Goal: Understand process/instructions

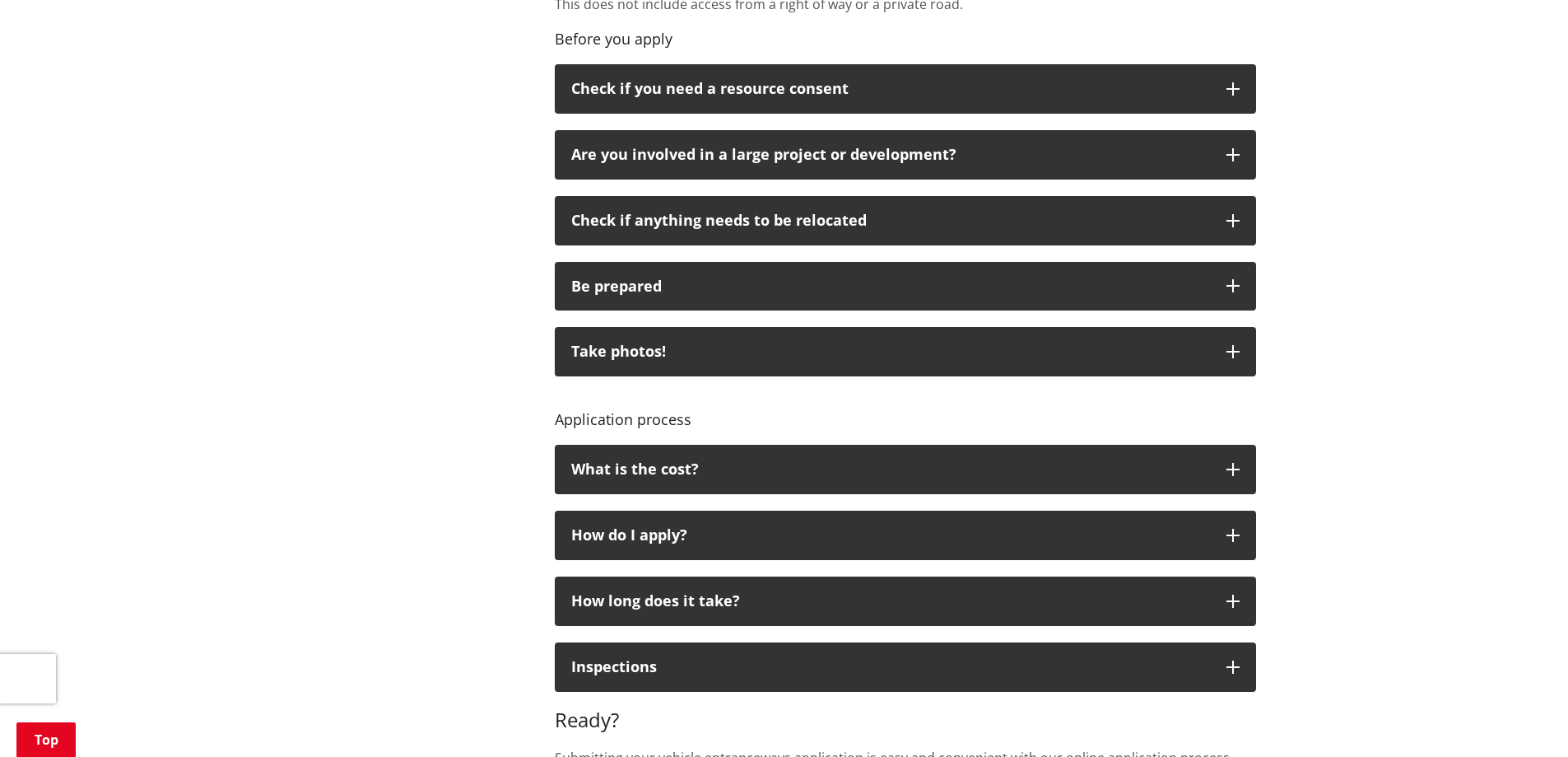
scroll to position [906, 0]
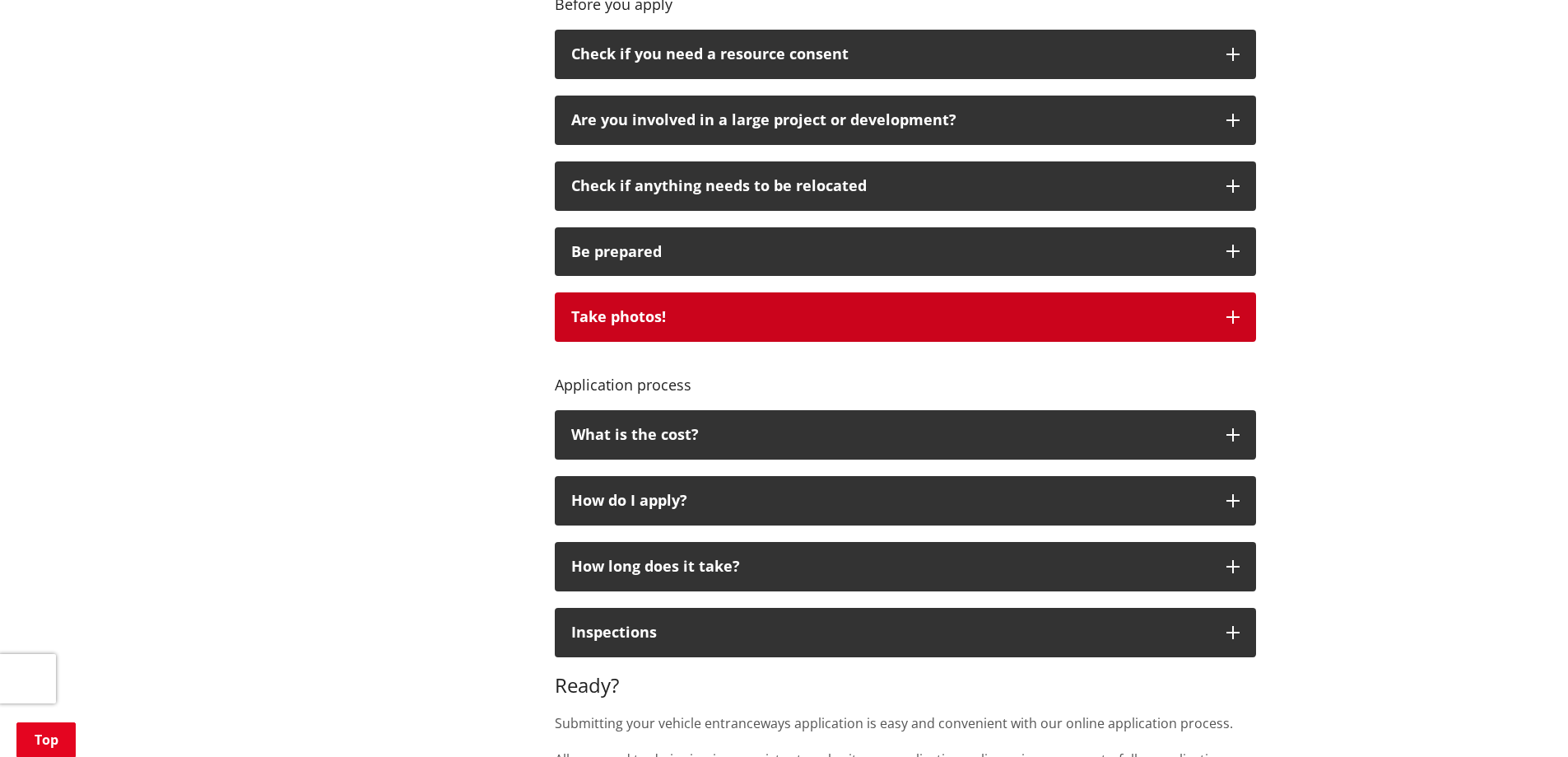
click at [1233, 311] on icon "button" at bounding box center [1233, 316] width 13 height 13
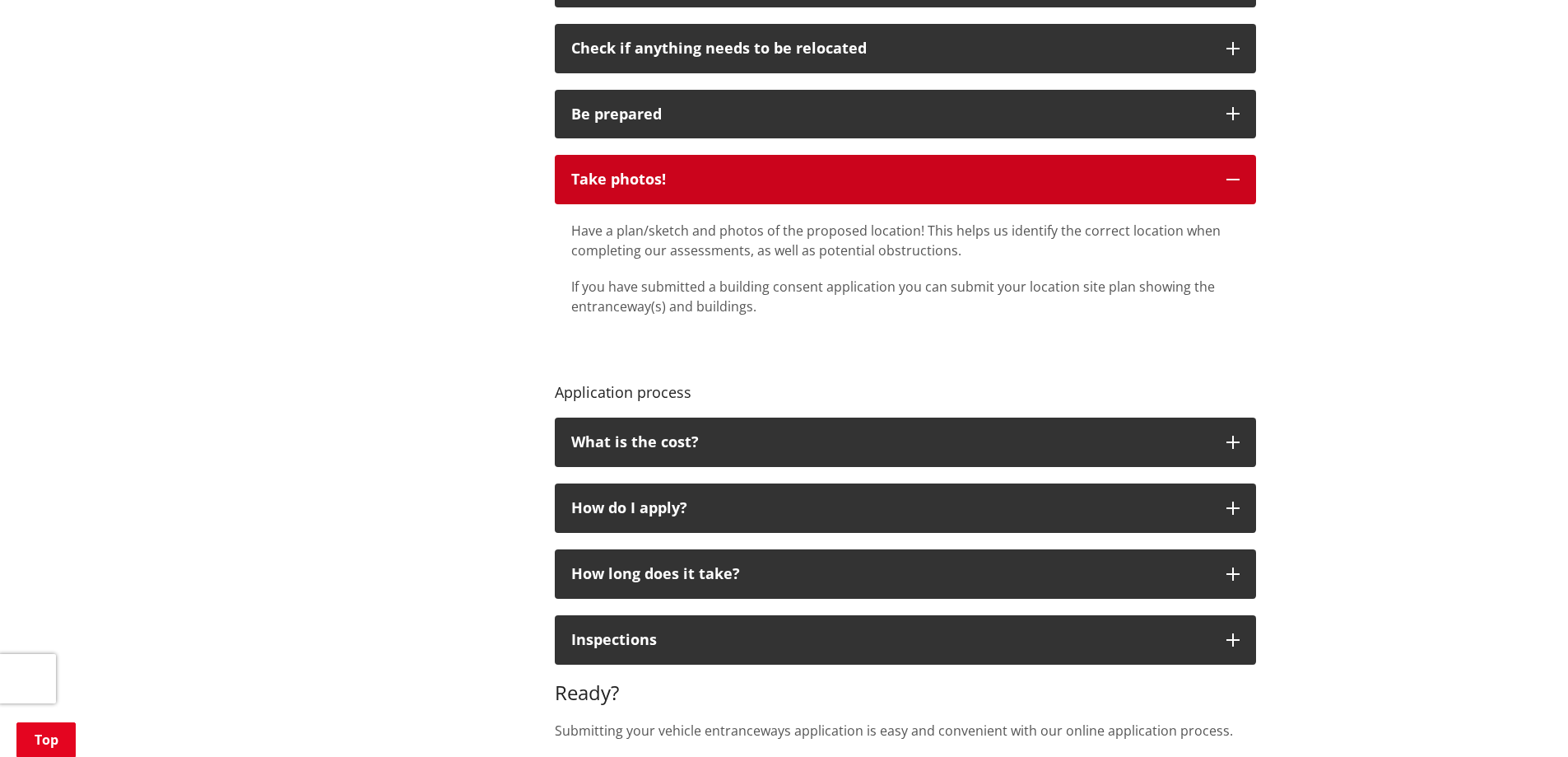
scroll to position [1070, 0]
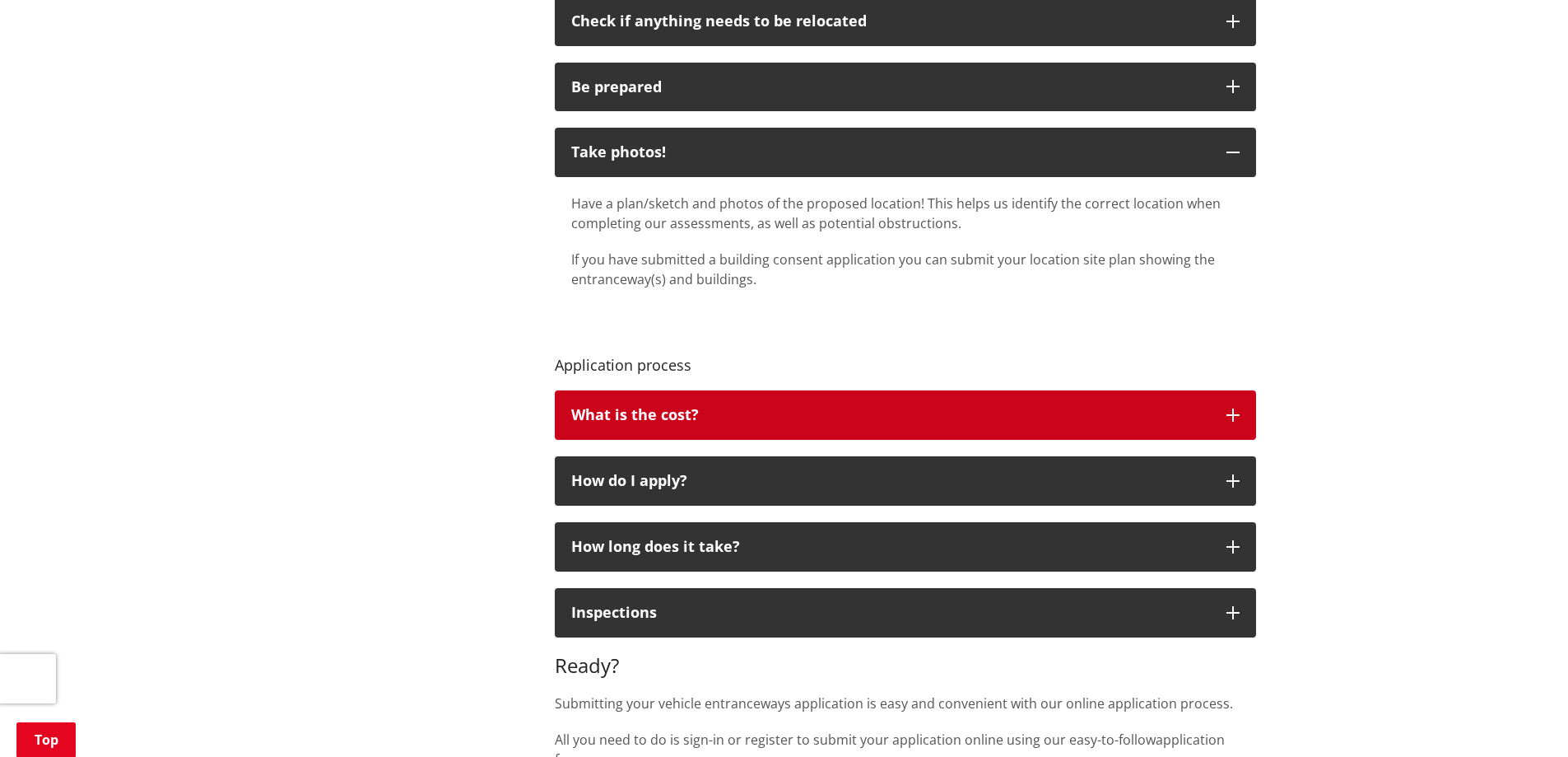
click at [1234, 412] on icon "button" at bounding box center [1233, 414] width 13 height 13
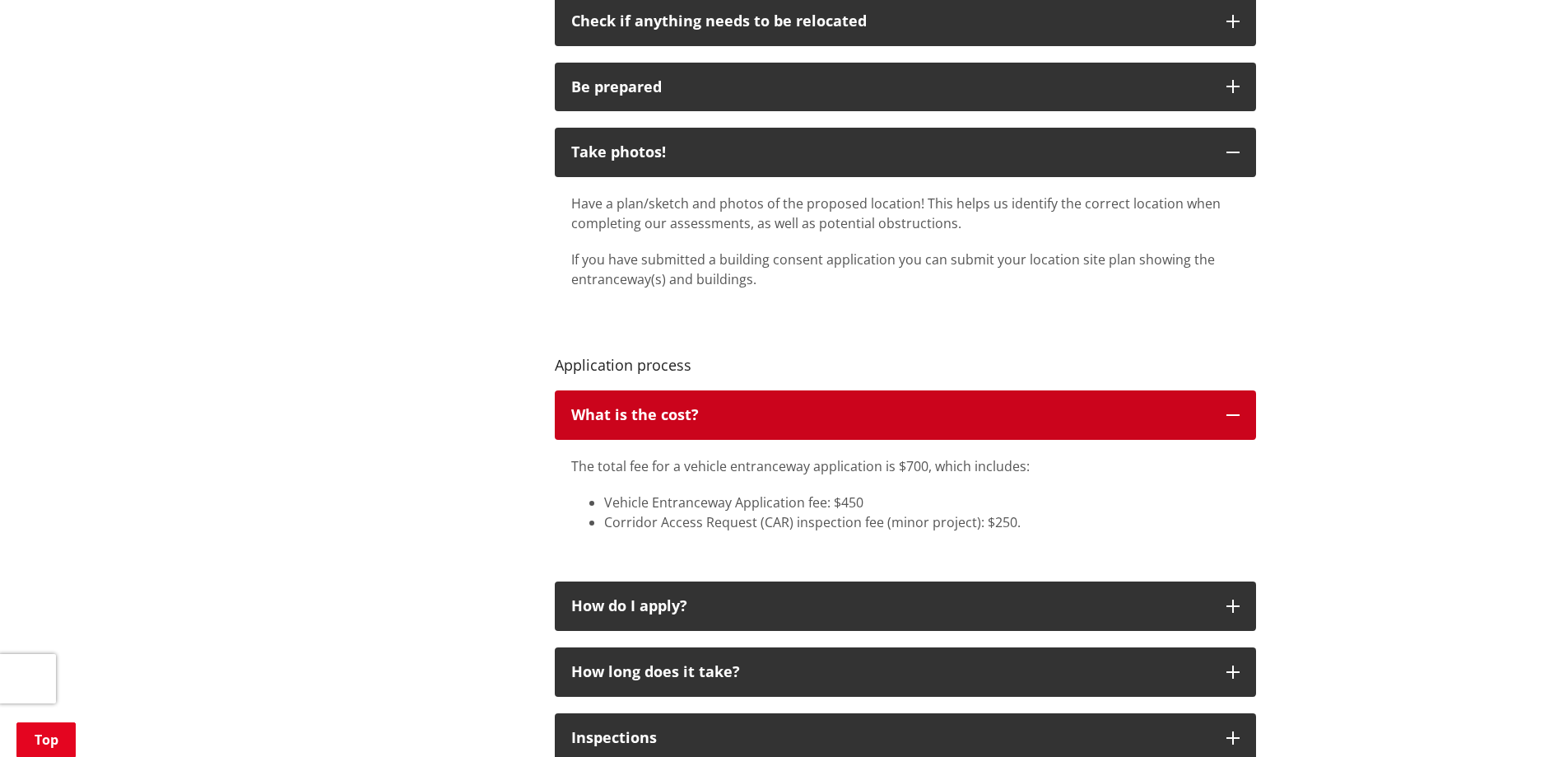
click at [1234, 412] on icon "button" at bounding box center [1233, 414] width 13 height 13
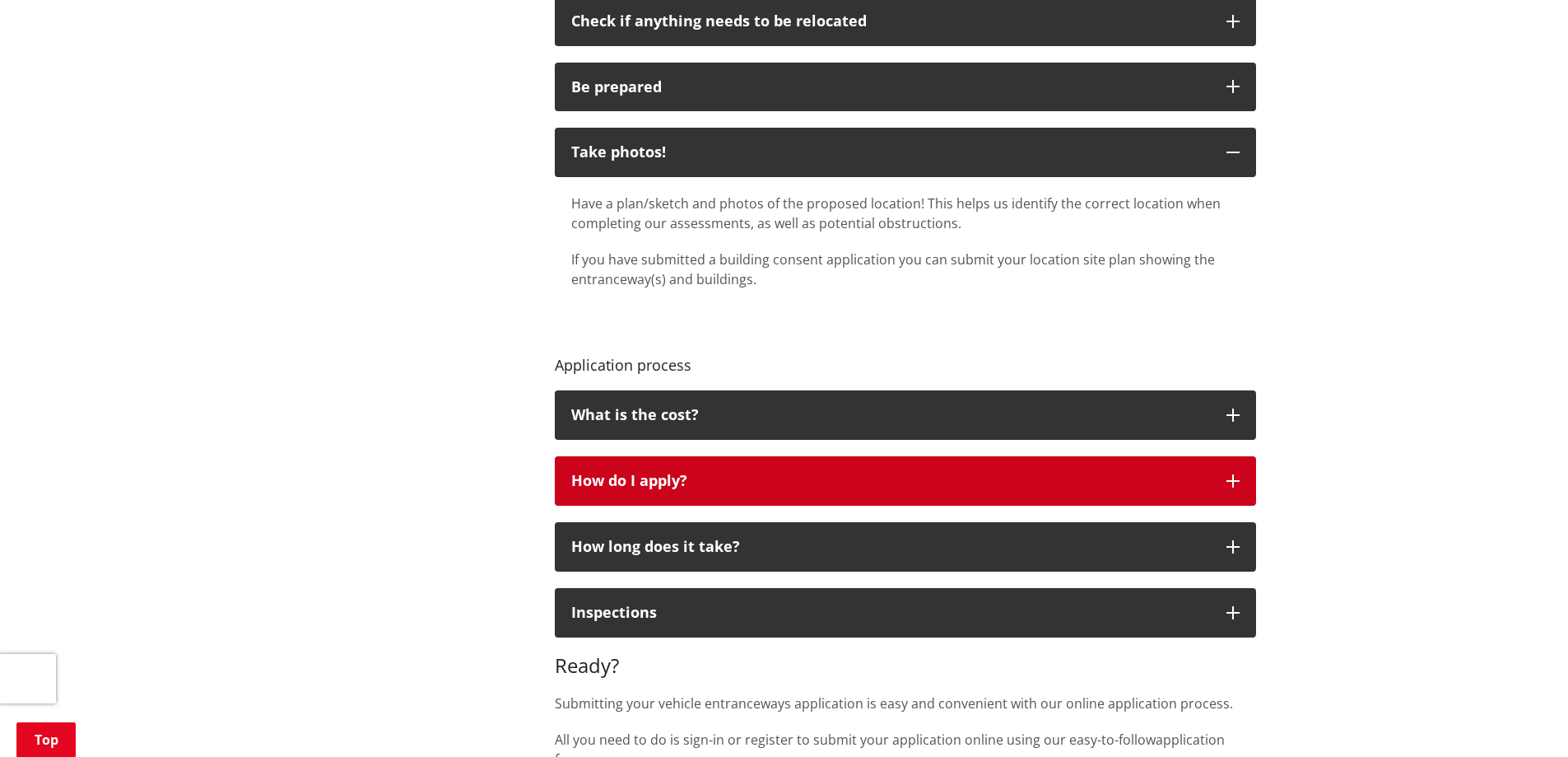
click at [1236, 478] on icon "button" at bounding box center [1233, 481] width 13 height 13
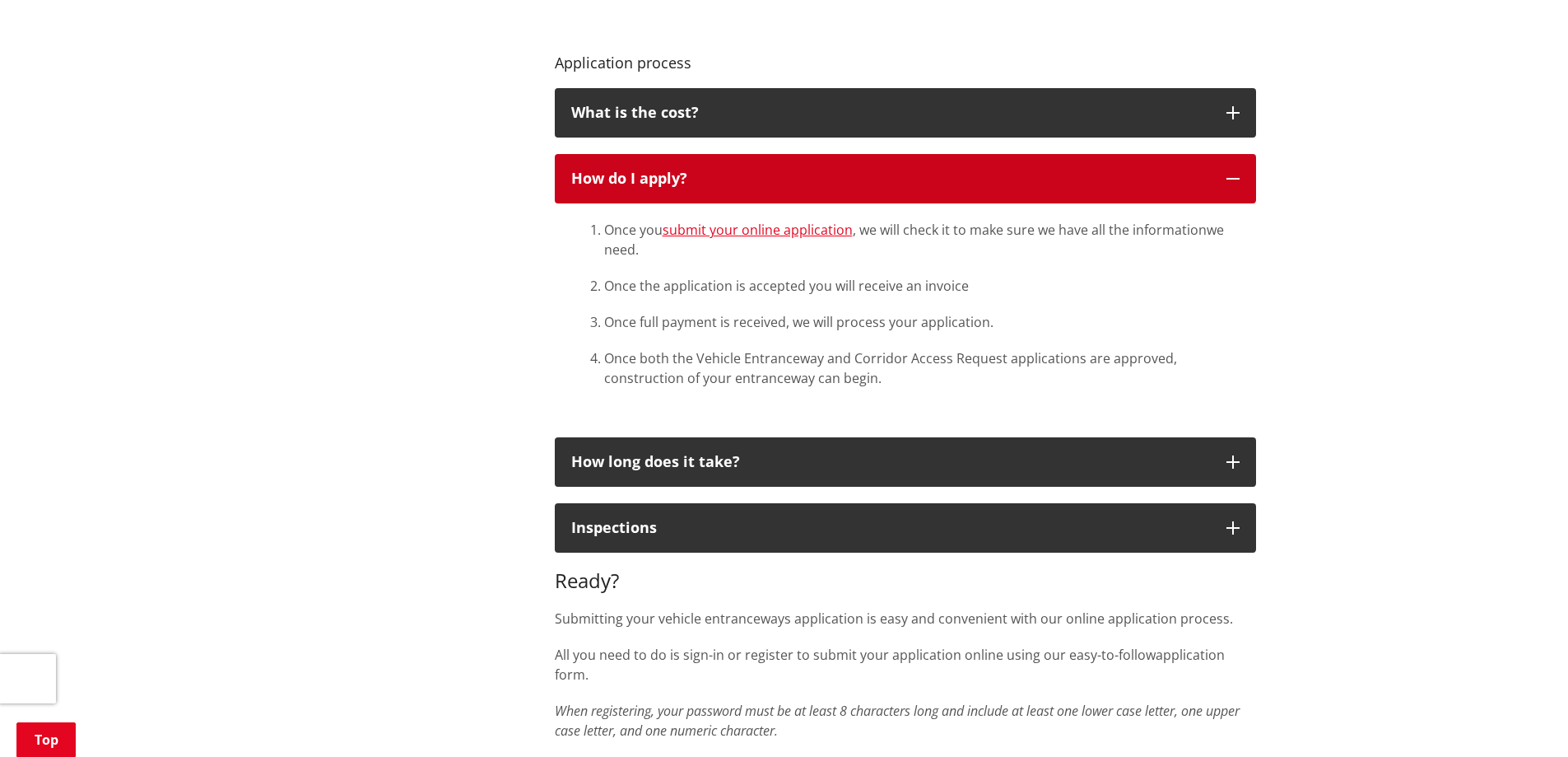
scroll to position [1399, 0]
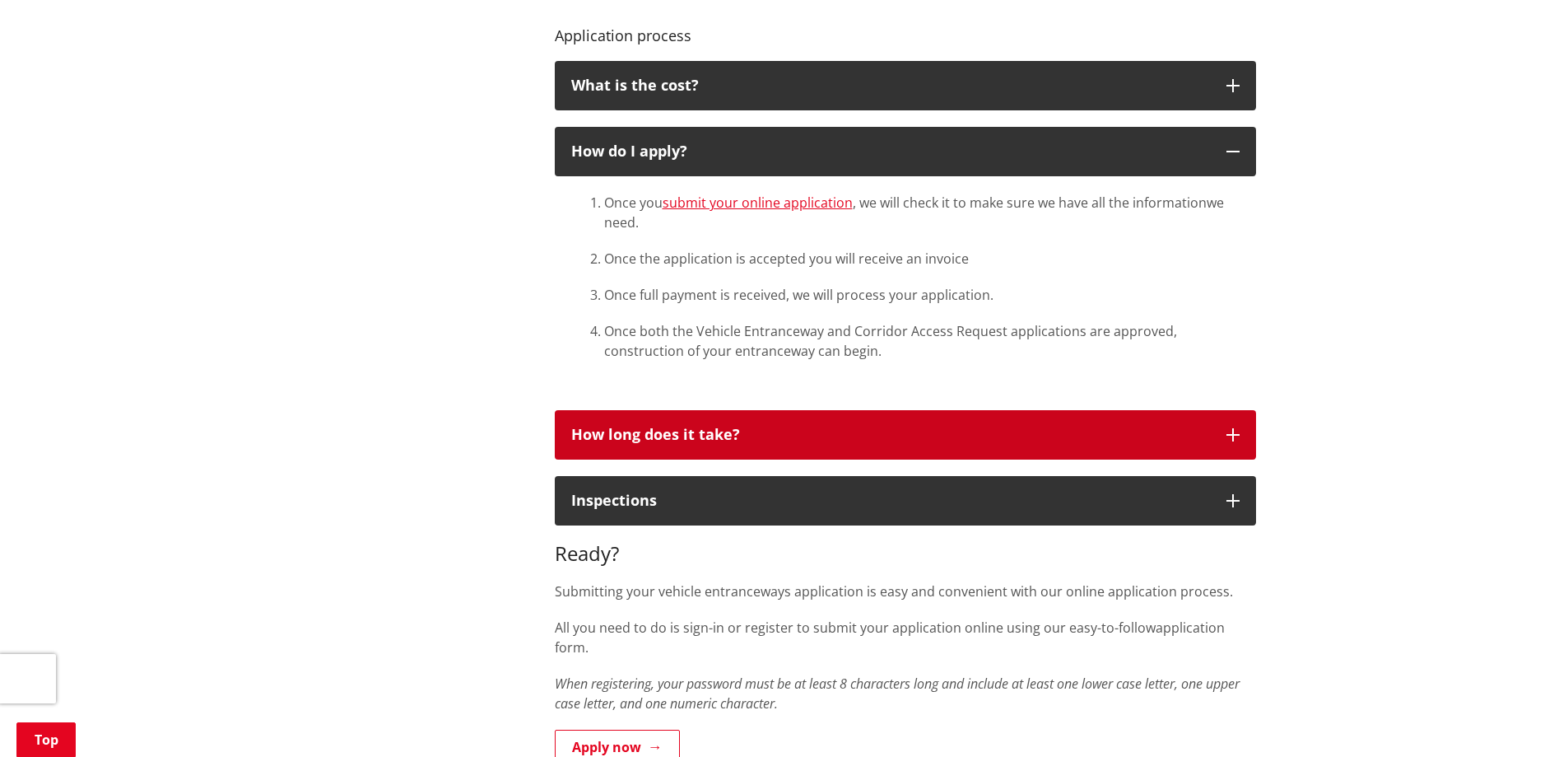
click at [1232, 431] on icon "button" at bounding box center [1233, 434] width 13 height 13
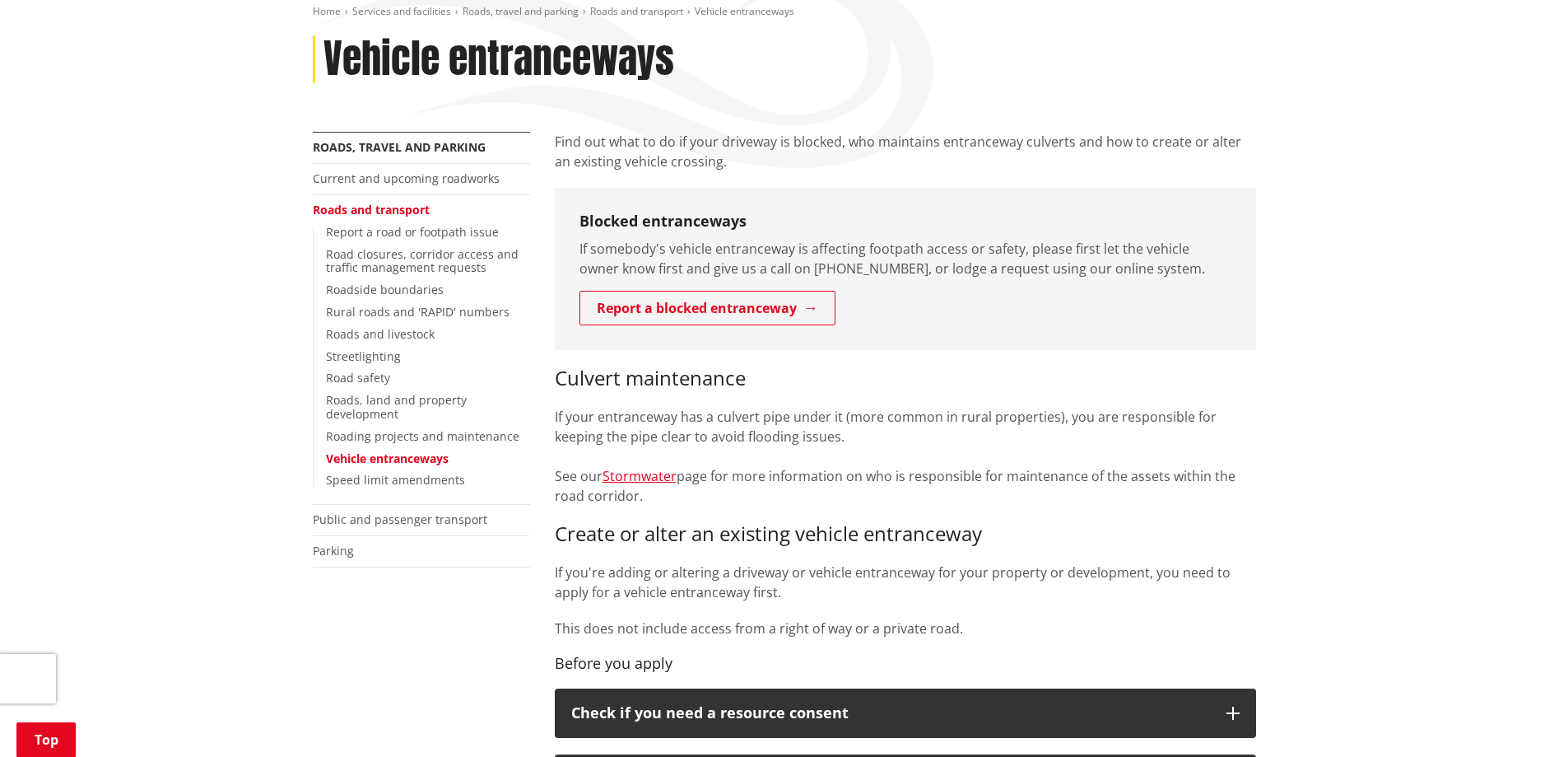
scroll to position [329, 0]
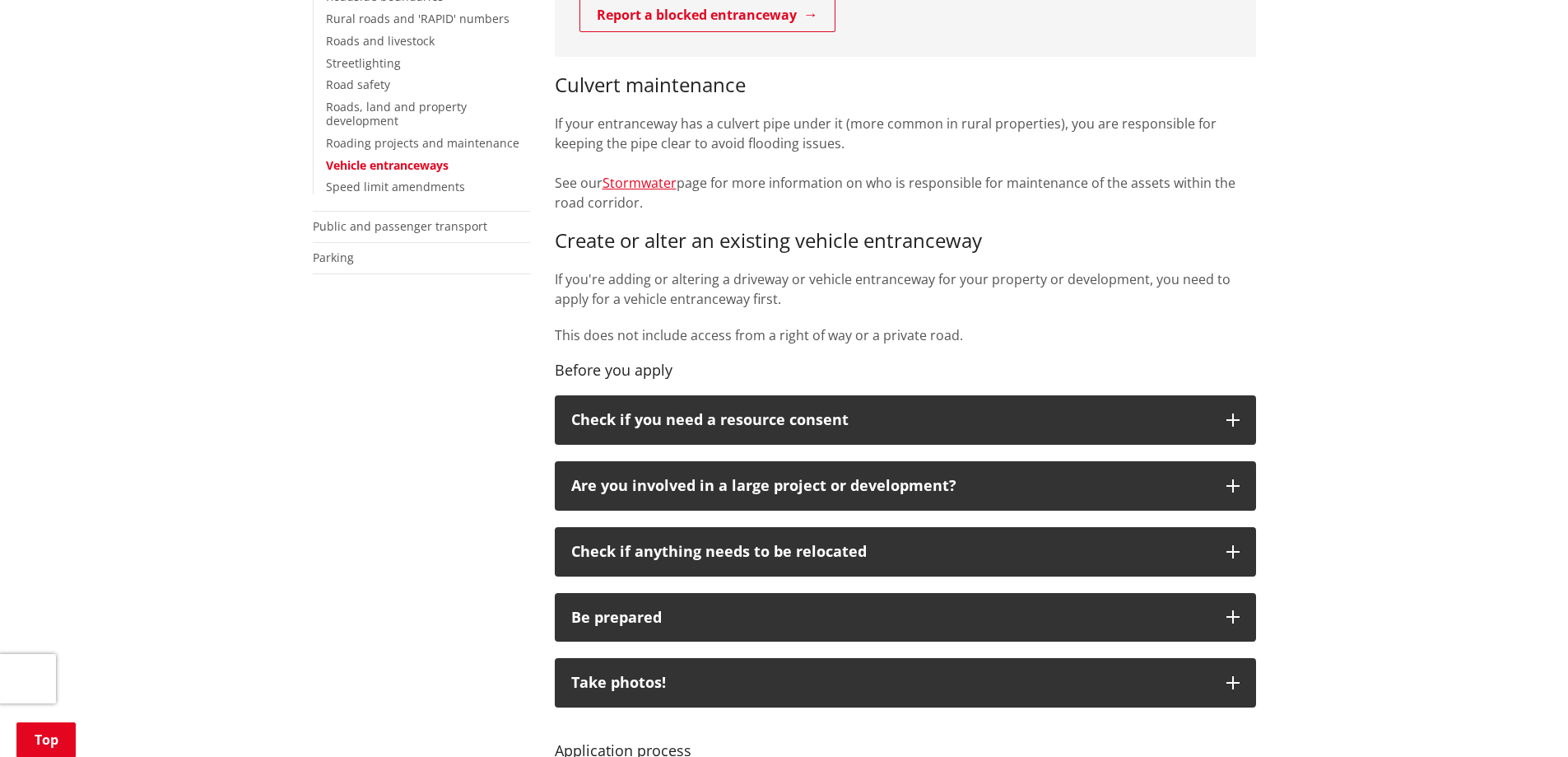
scroll to position [576, 0]
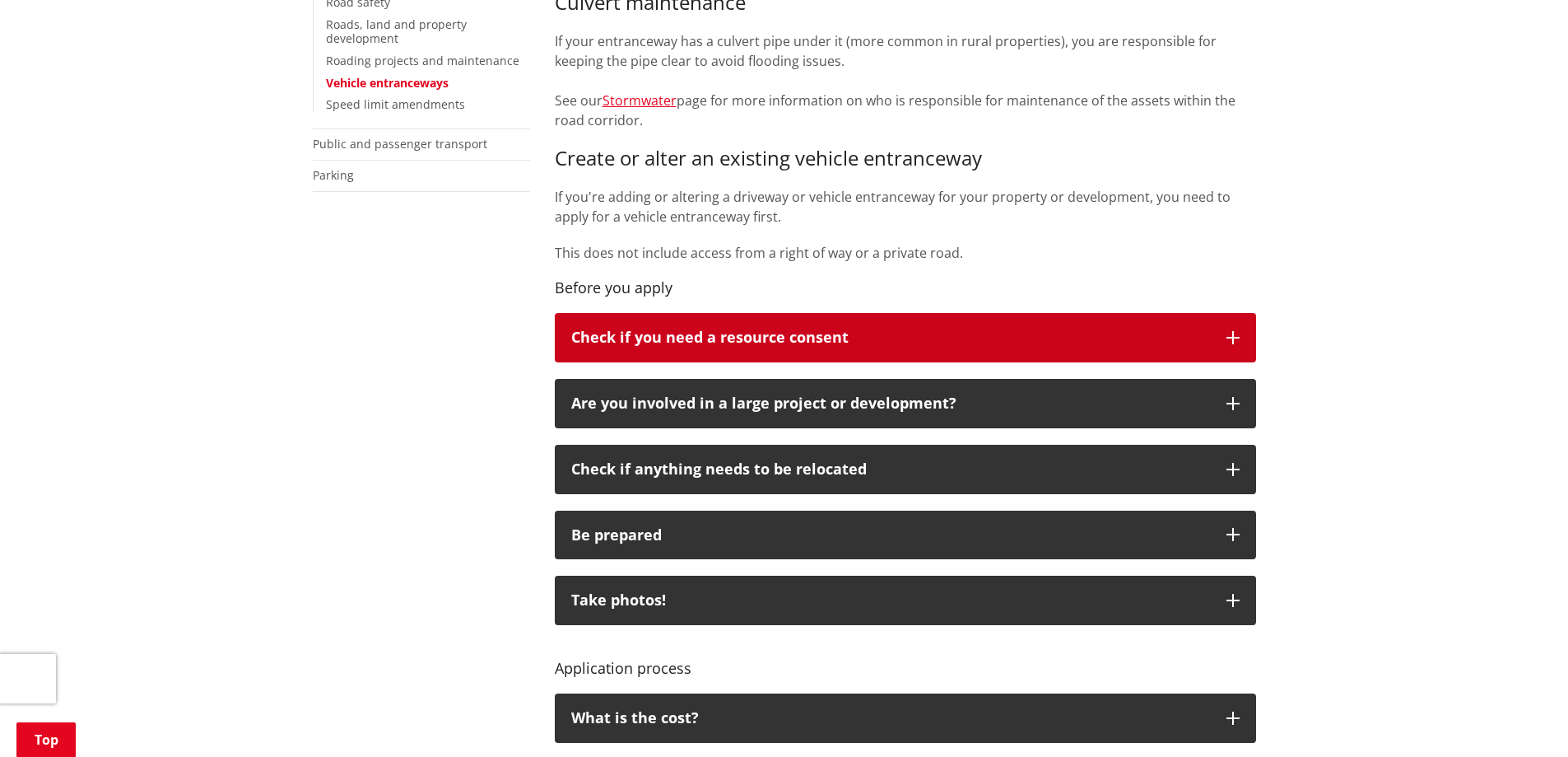
click at [1234, 337] on icon "button" at bounding box center [1233, 337] width 13 height 13
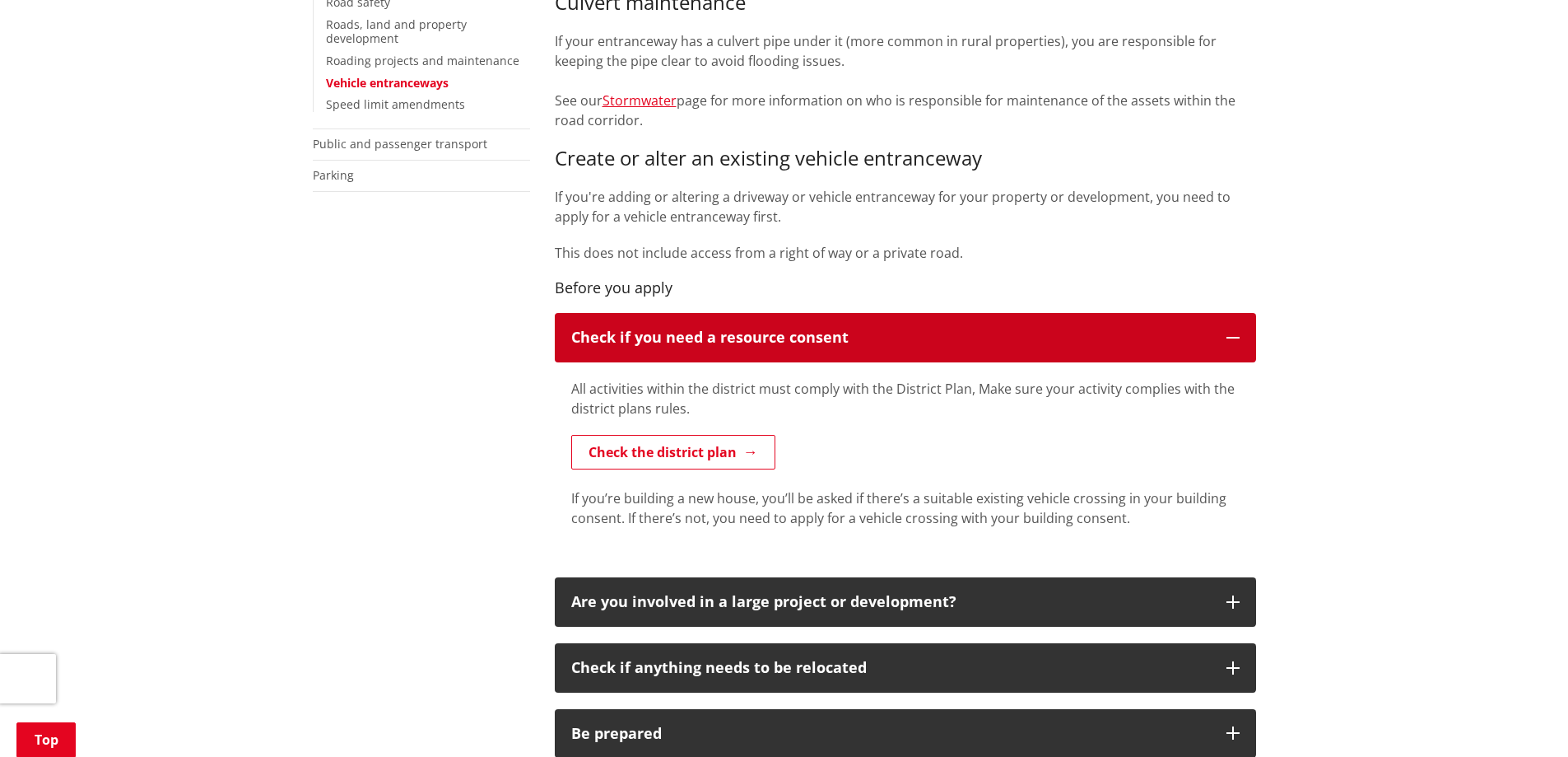
click at [1234, 337] on icon "button" at bounding box center [1233, 337] width 13 height 13
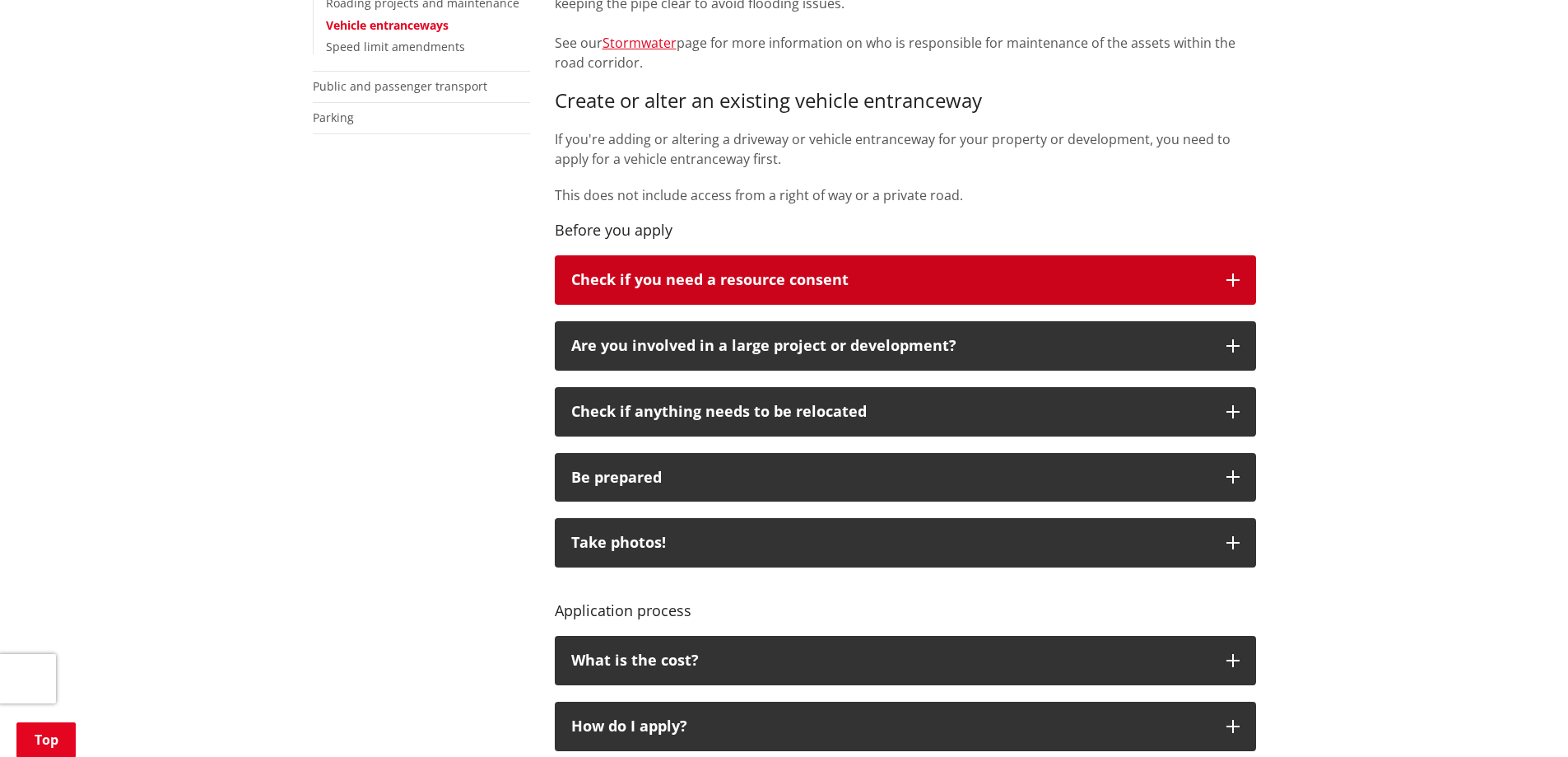
scroll to position [659, 0]
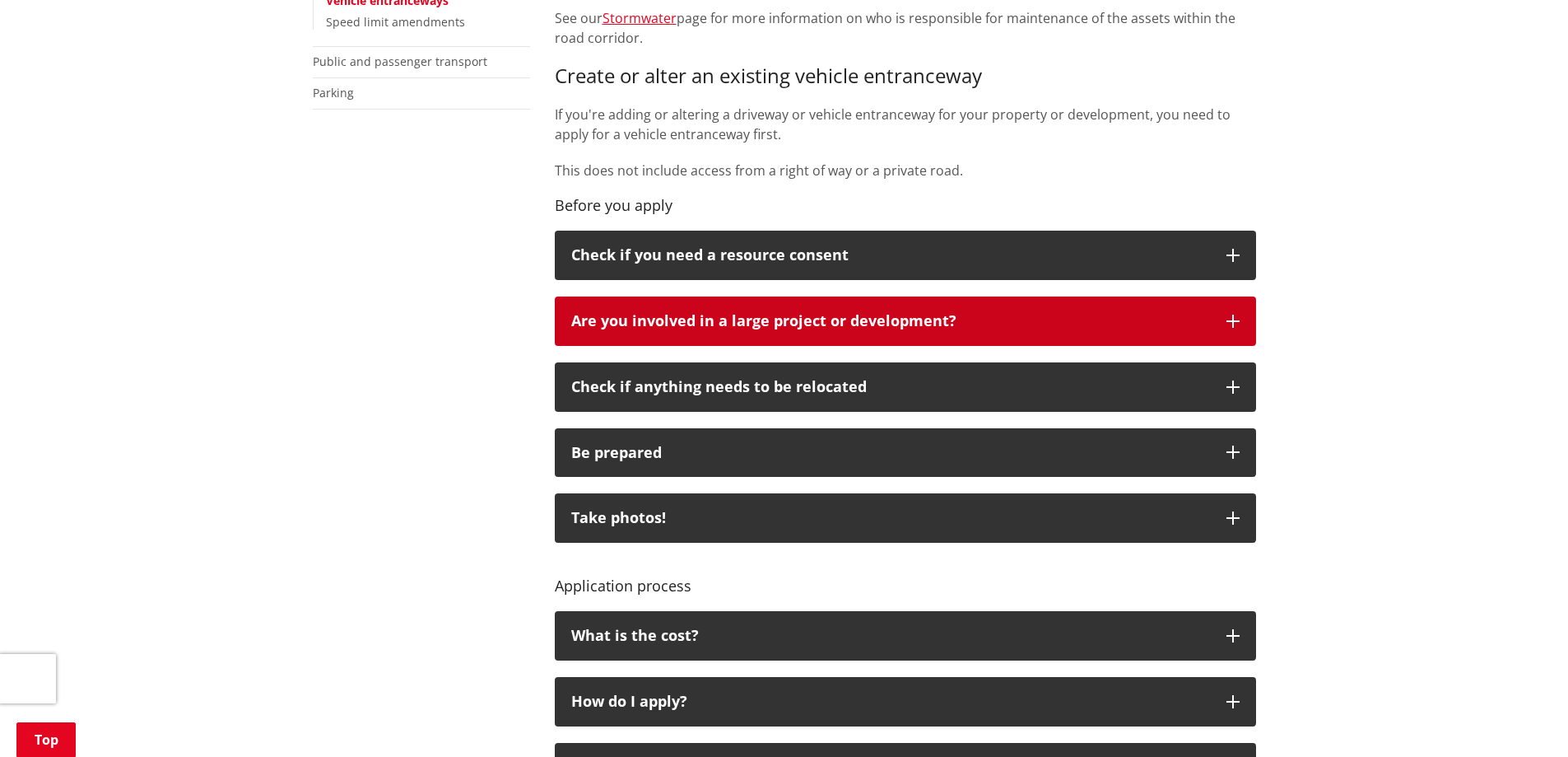
click at [1233, 319] on icon "button" at bounding box center [1233, 320] width 13 height 13
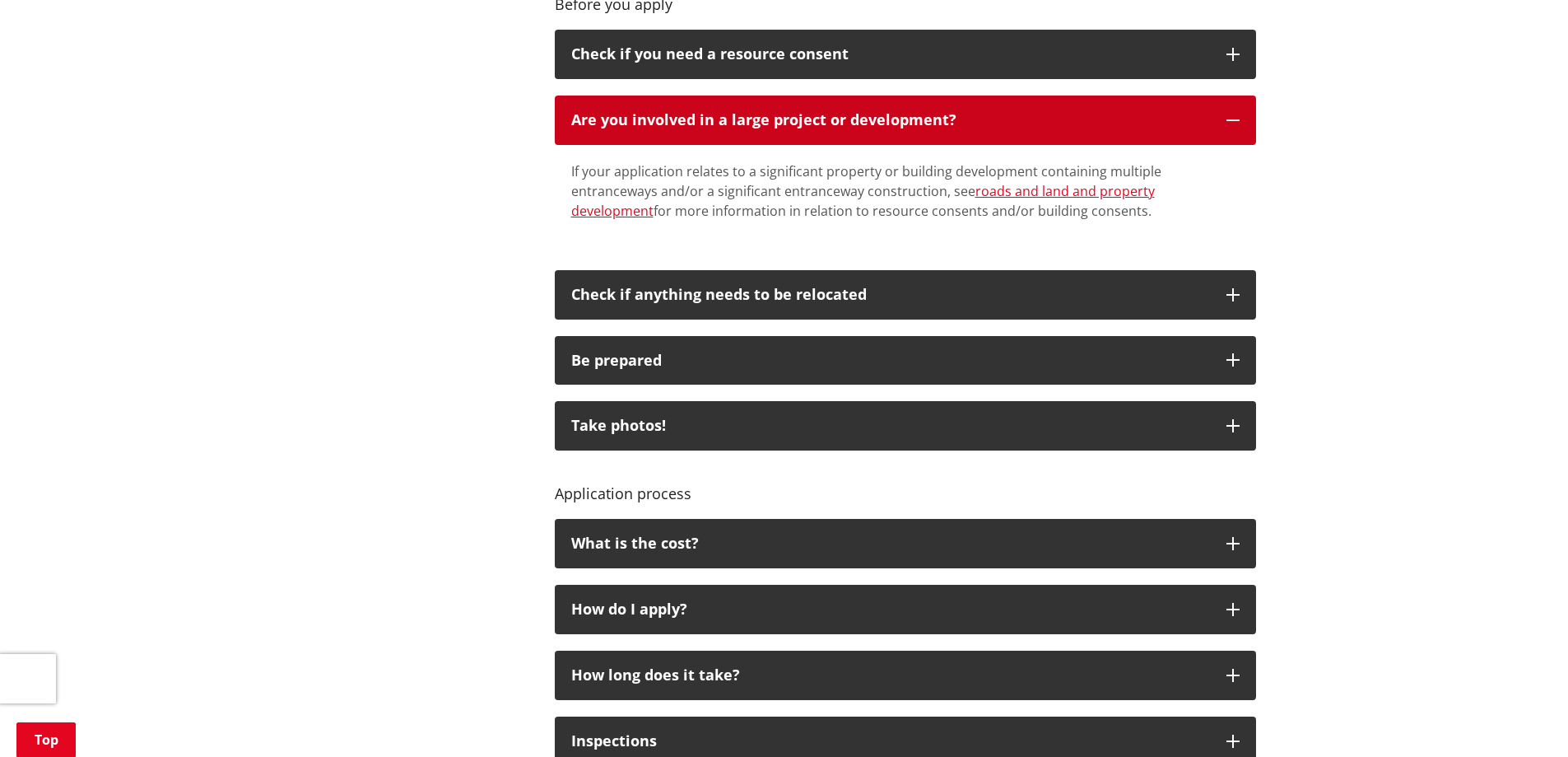
scroll to position [906, 0]
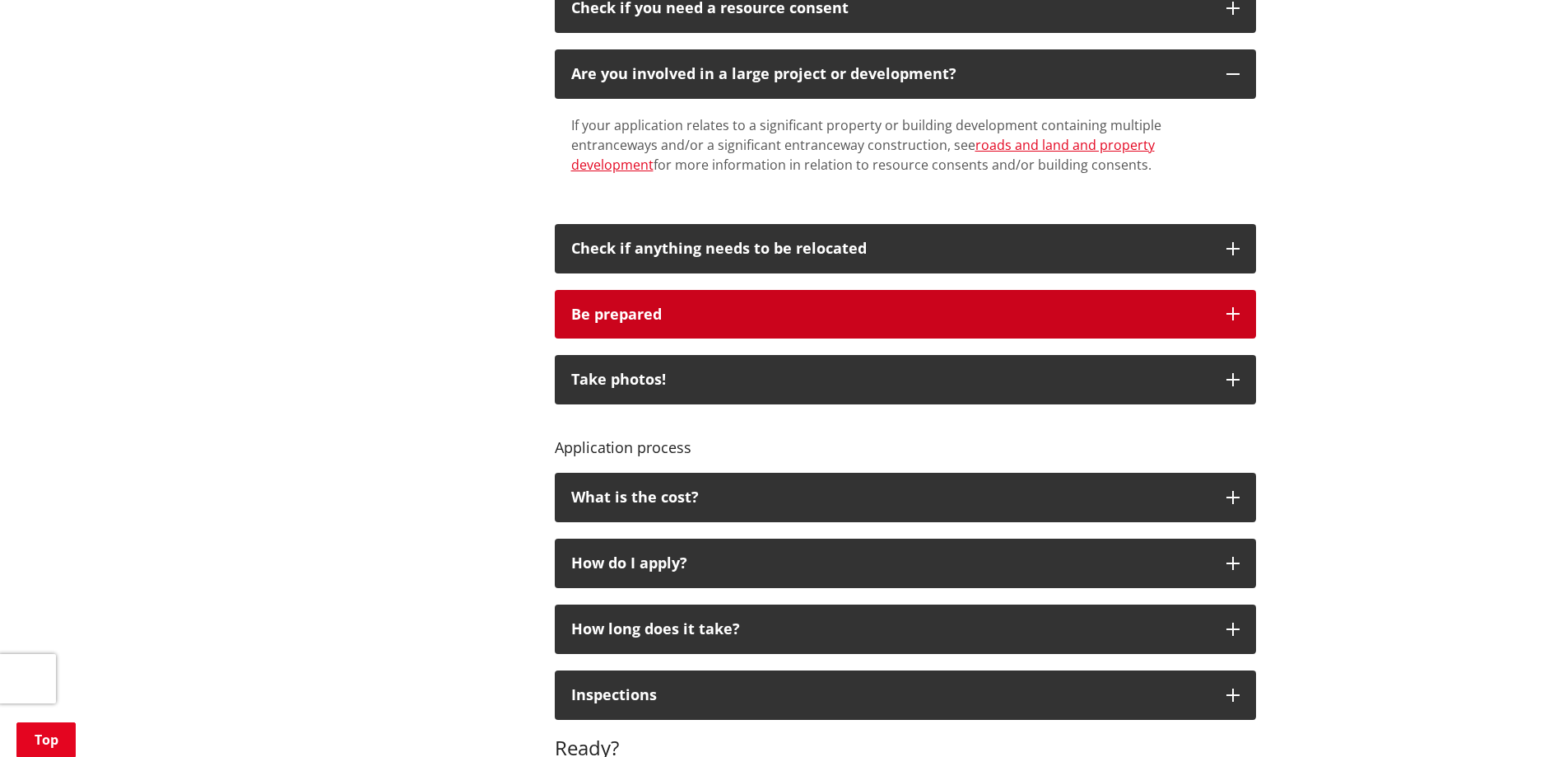
click at [1230, 309] on icon "button" at bounding box center [1233, 313] width 13 height 13
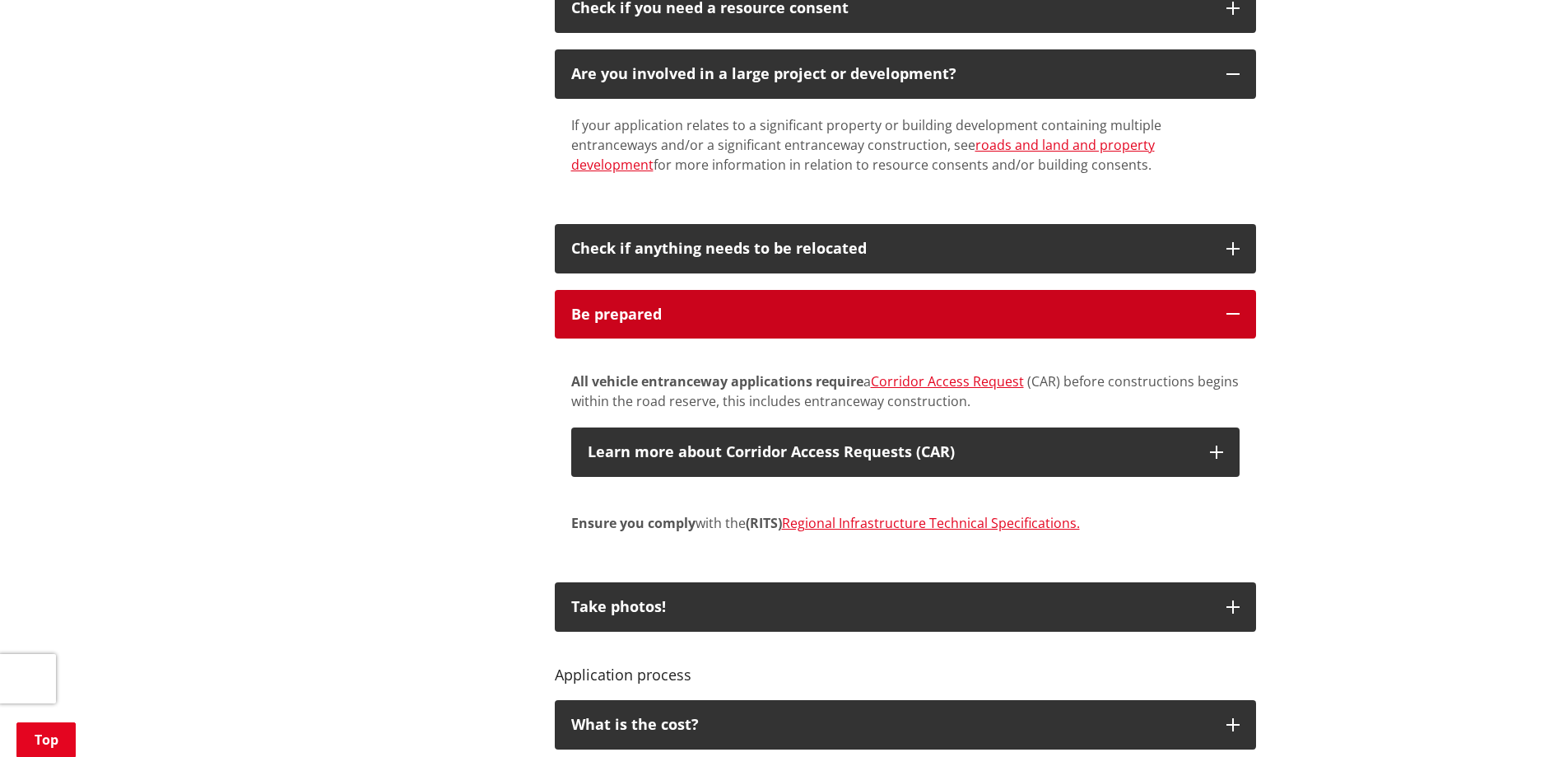
click at [1236, 309] on icon "button" at bounding box center [1233, 313] width 13 height 13
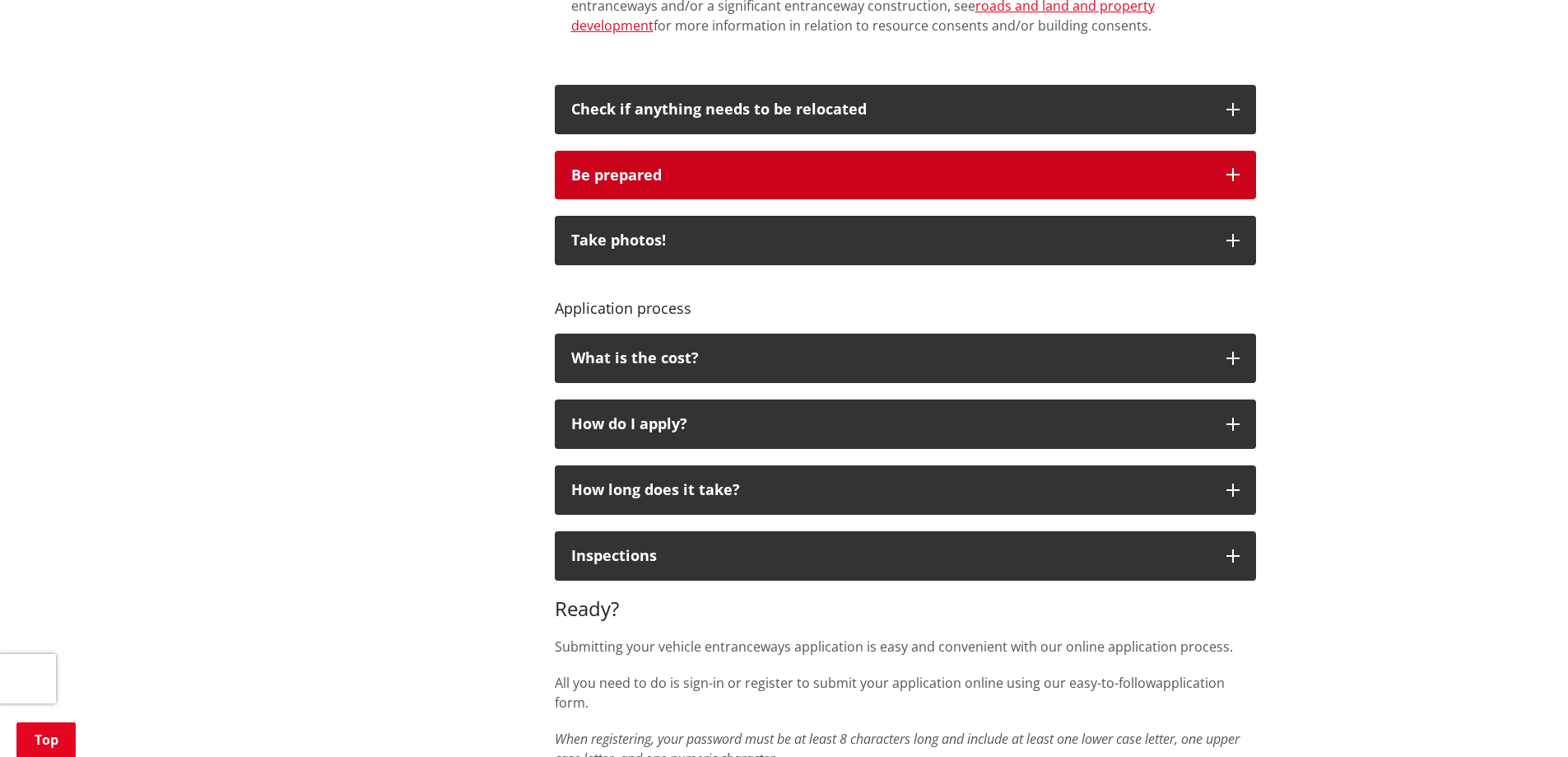
scroll to position [1070, 0]
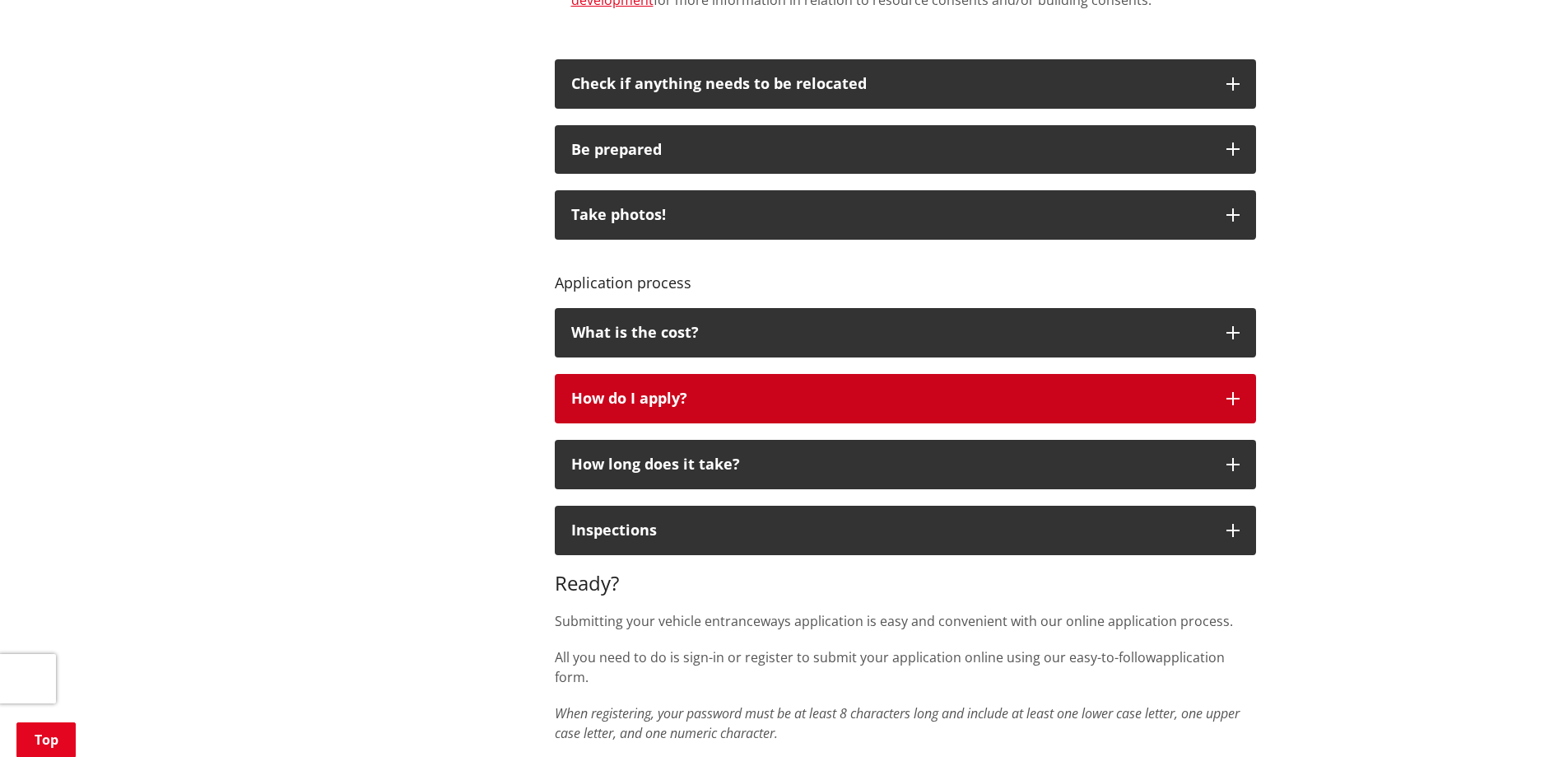
click at [1240, 395] on button "How do I apply?" at bounding box center [905, 398] width 702 height 49
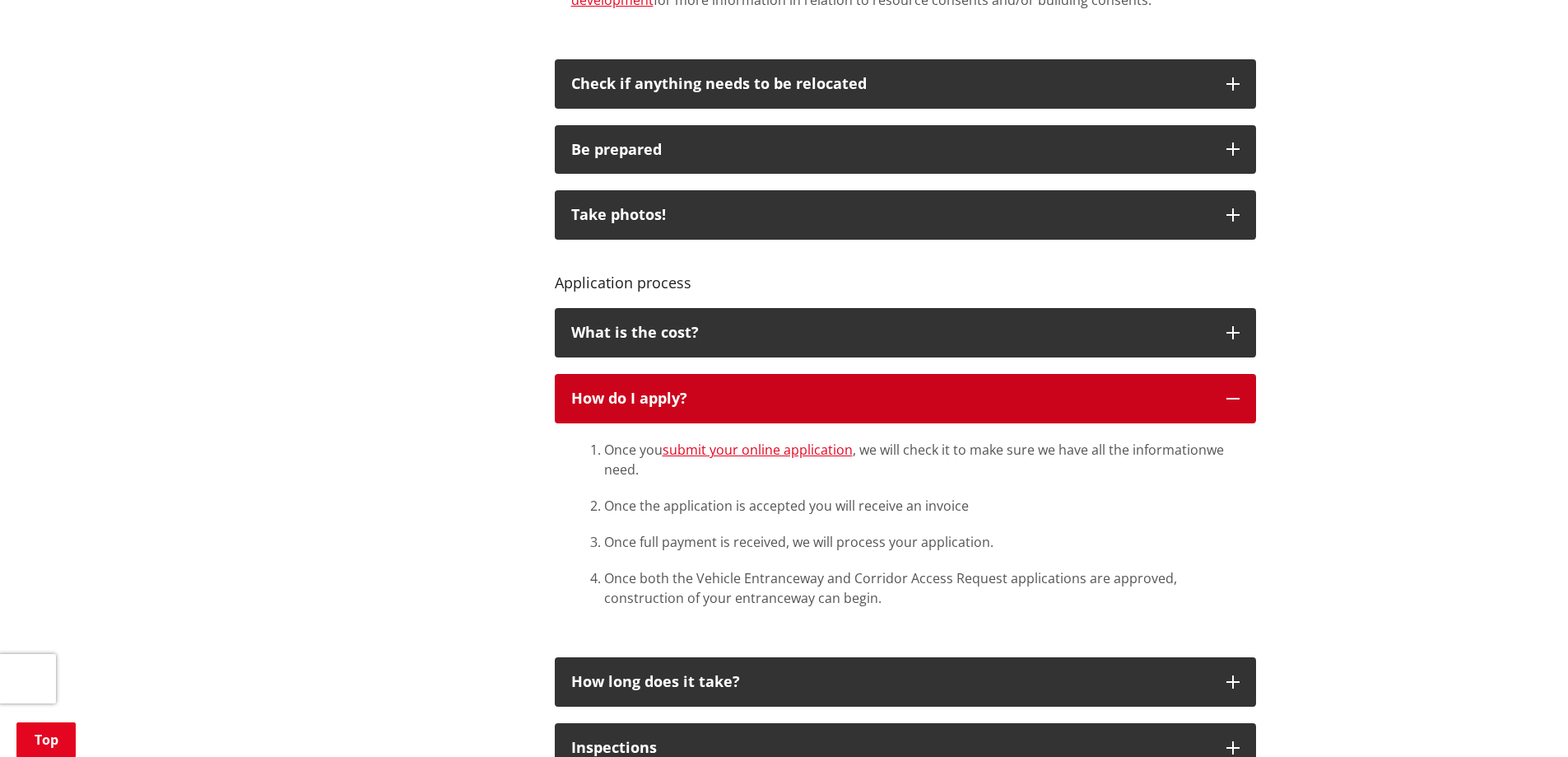
click at [1240, 395] on button "How do I apply?" at bounding box center [905, 398] width 702 height 49
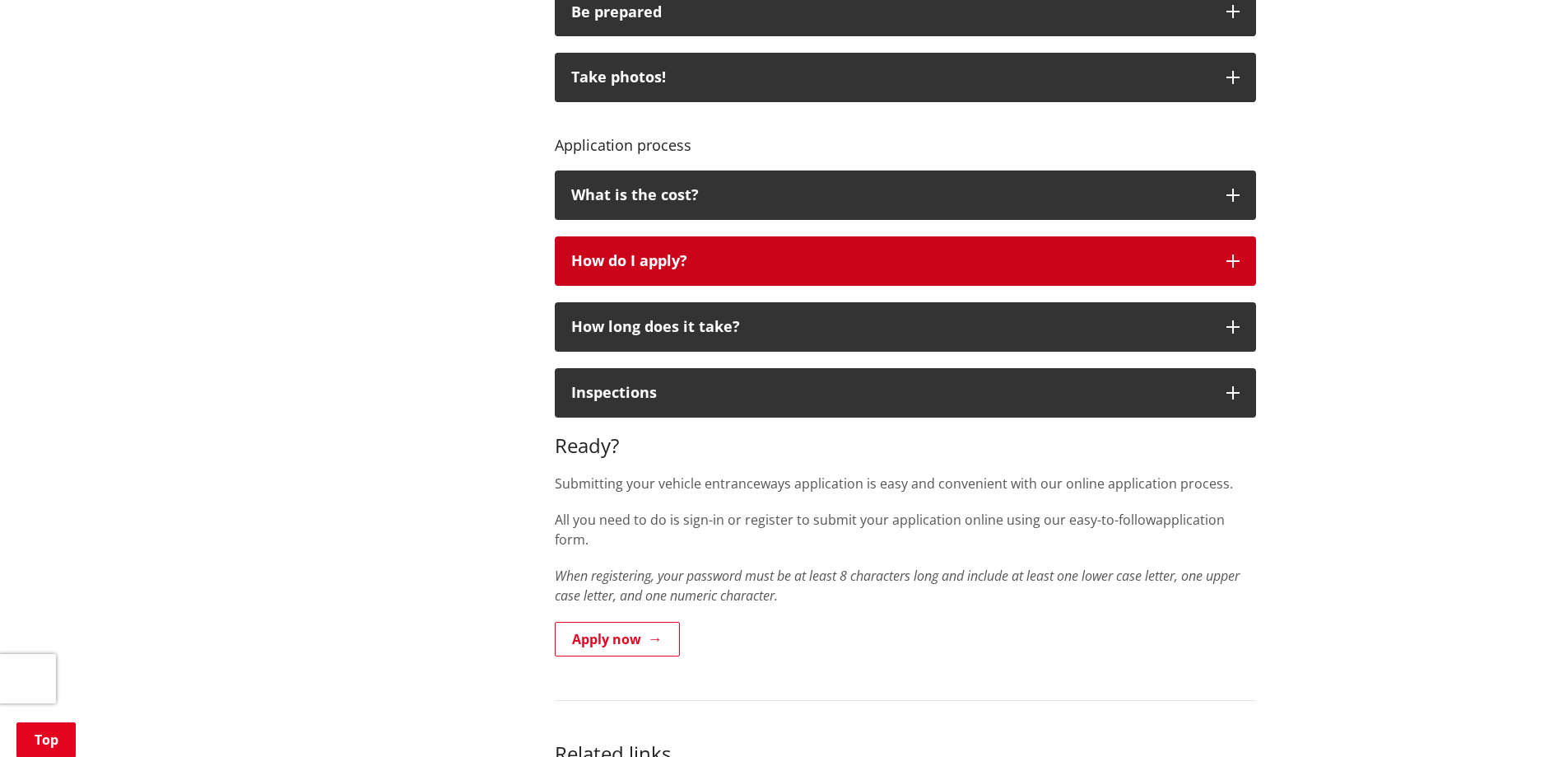
scroll to position [1235, 0]
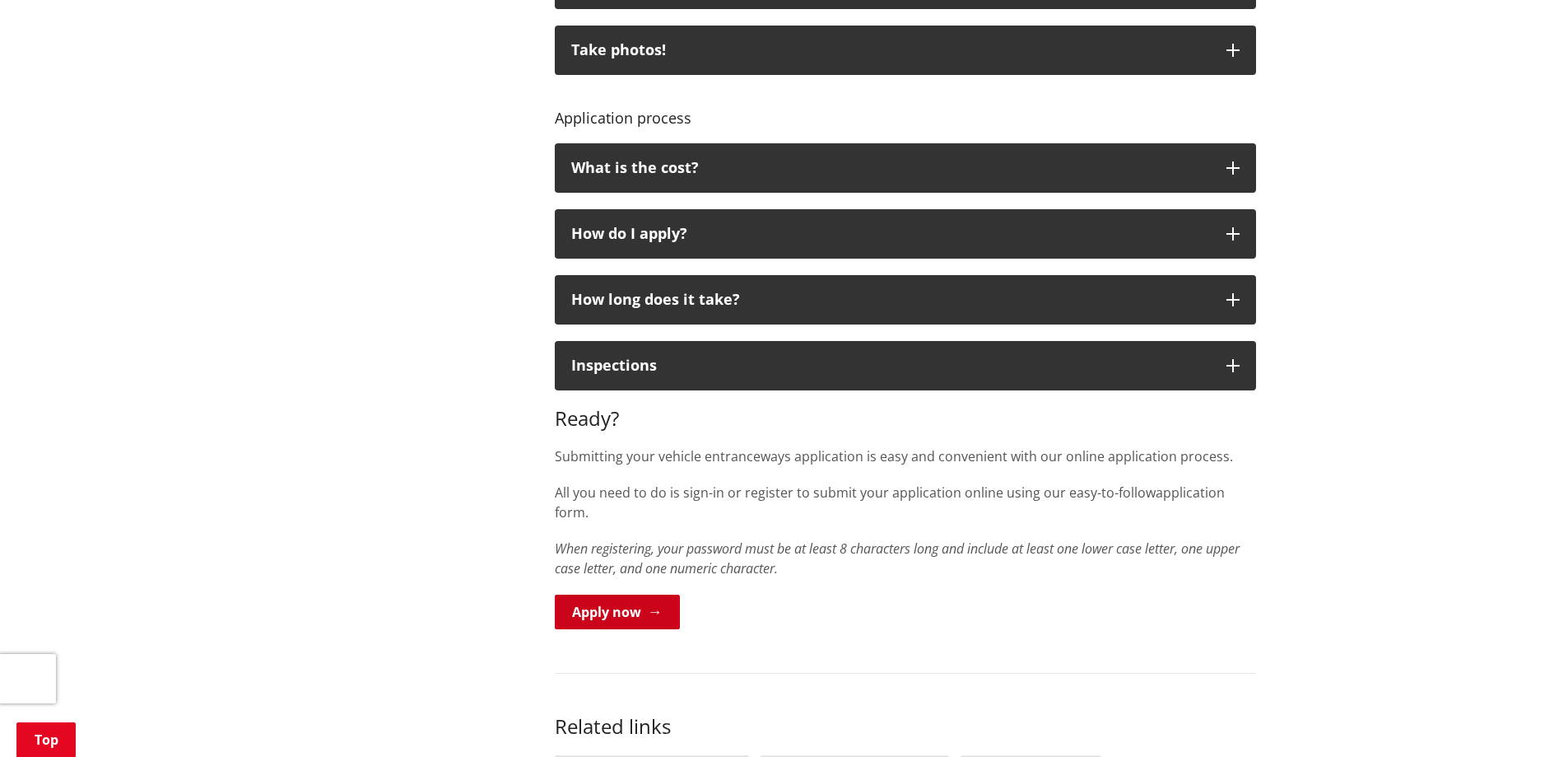
click at [591, 594] on link "Apply now" at bounding box center [617, 611] width 125 height 34
